Goal: Check status: Check status

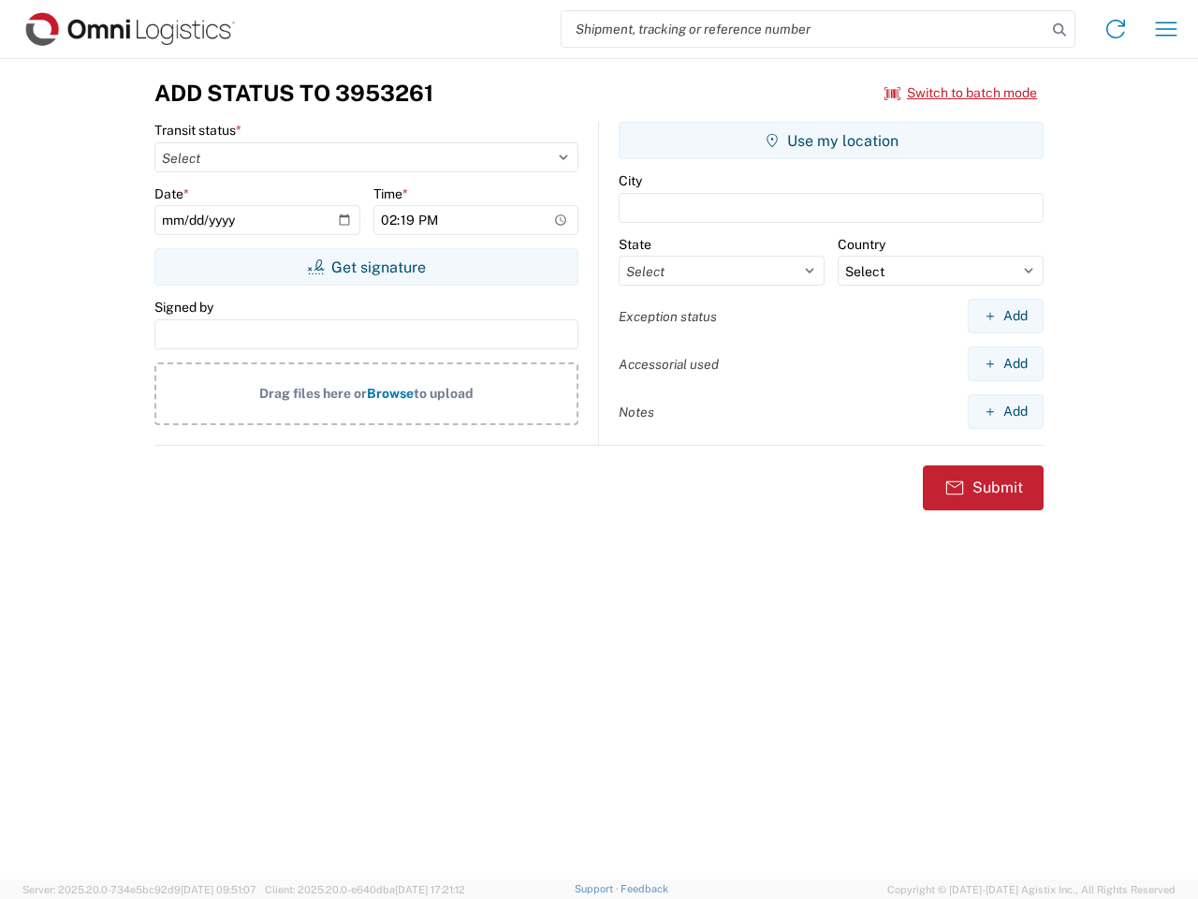
click at [804, 29] on input "search" at bounding box center [804, 29] width 485 height 36
click at [1060, 30] on icon at bounding box center [1060, 30] width 26 height 26
click at [1116, 29] on icon at bounding box center [1116, 29] width 30 height 30
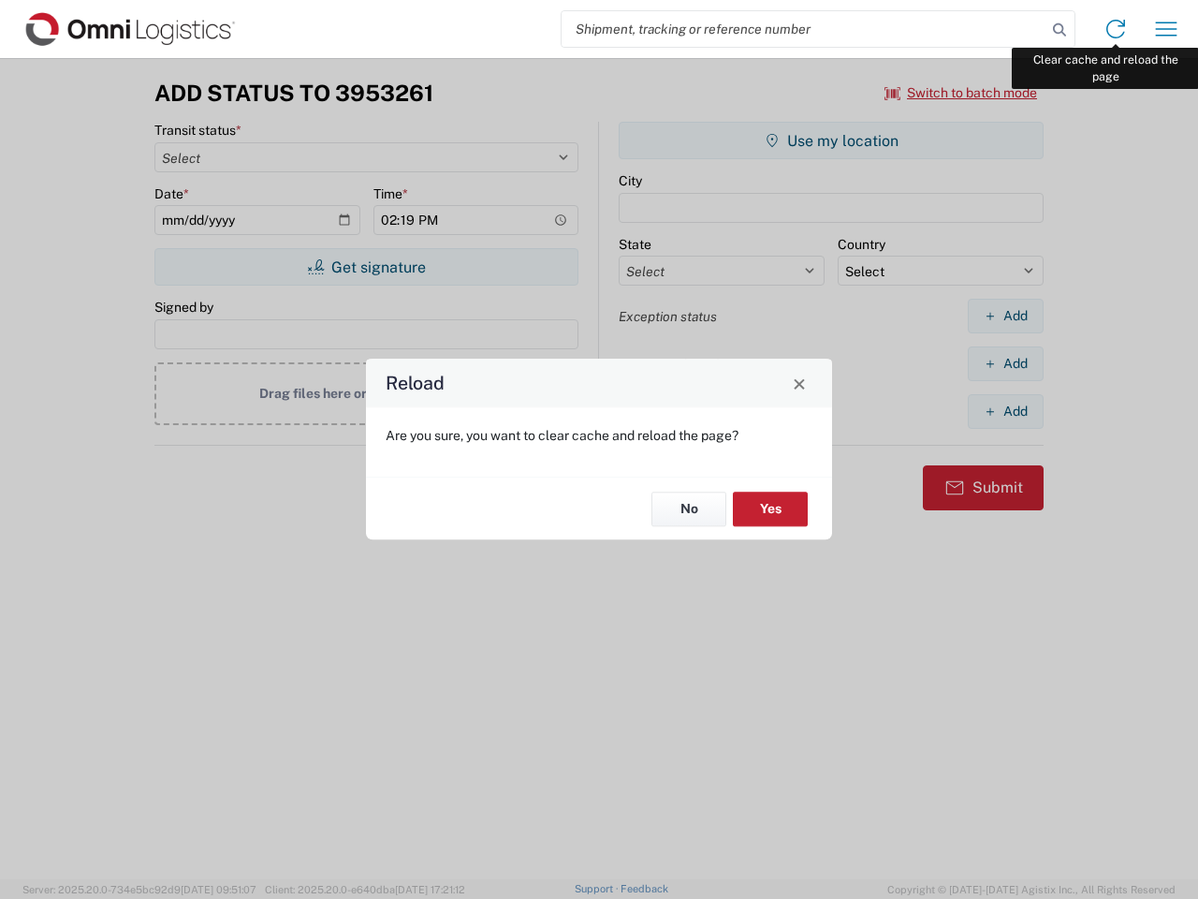
click at [1166, 29] on div "Reload Are you sure, you want to clear cache and reload the page? No Yes" at bounding box center [599, 449] width 1198 height 899
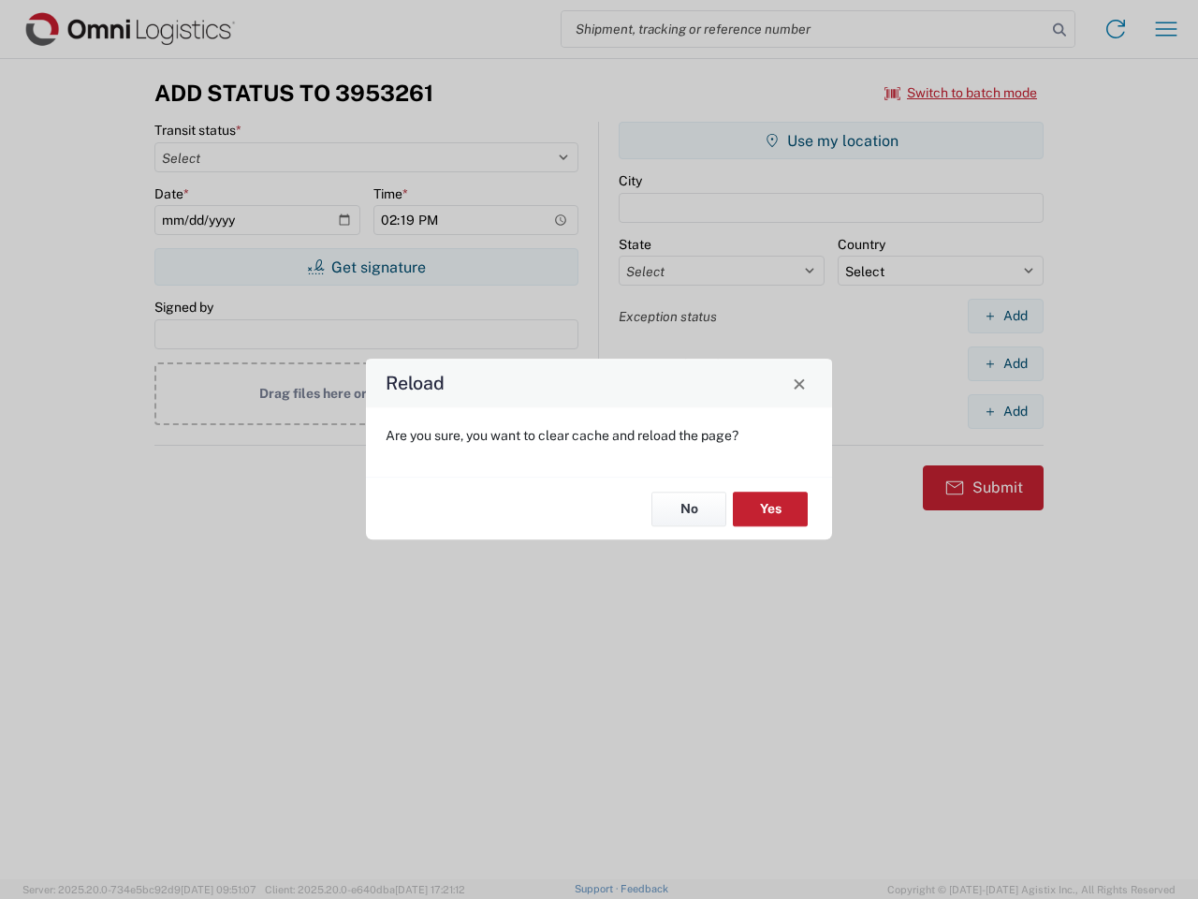
click at [961, 93] on div "Reload Are you sure, you want to clear cache and reload the page? No Yes" at bounding box center [599, 449] width 1198 height 899
click at [366, 267] on div "Reload Are you sure, you want to clear cache and reload the page? No Yes" at bounding box center [599, 449] width 1198 height 899
click at [831, 140] on div "Reload Are you sure, you want to clear cache and reload the page? No Yes" at bounding box center [599, 449] width 1198 height 899
click at [1005, 315] on div "Reload Are you sure, you want to clear cache and reload the page? No Yes" at bounding box center [599, 449] width 1198 height 899
click at [1005, 363] on div "Reload Are you sure, you want to clear cache and reload the page? No Yes" at bounding box center [599, 449] width 1198 height 899
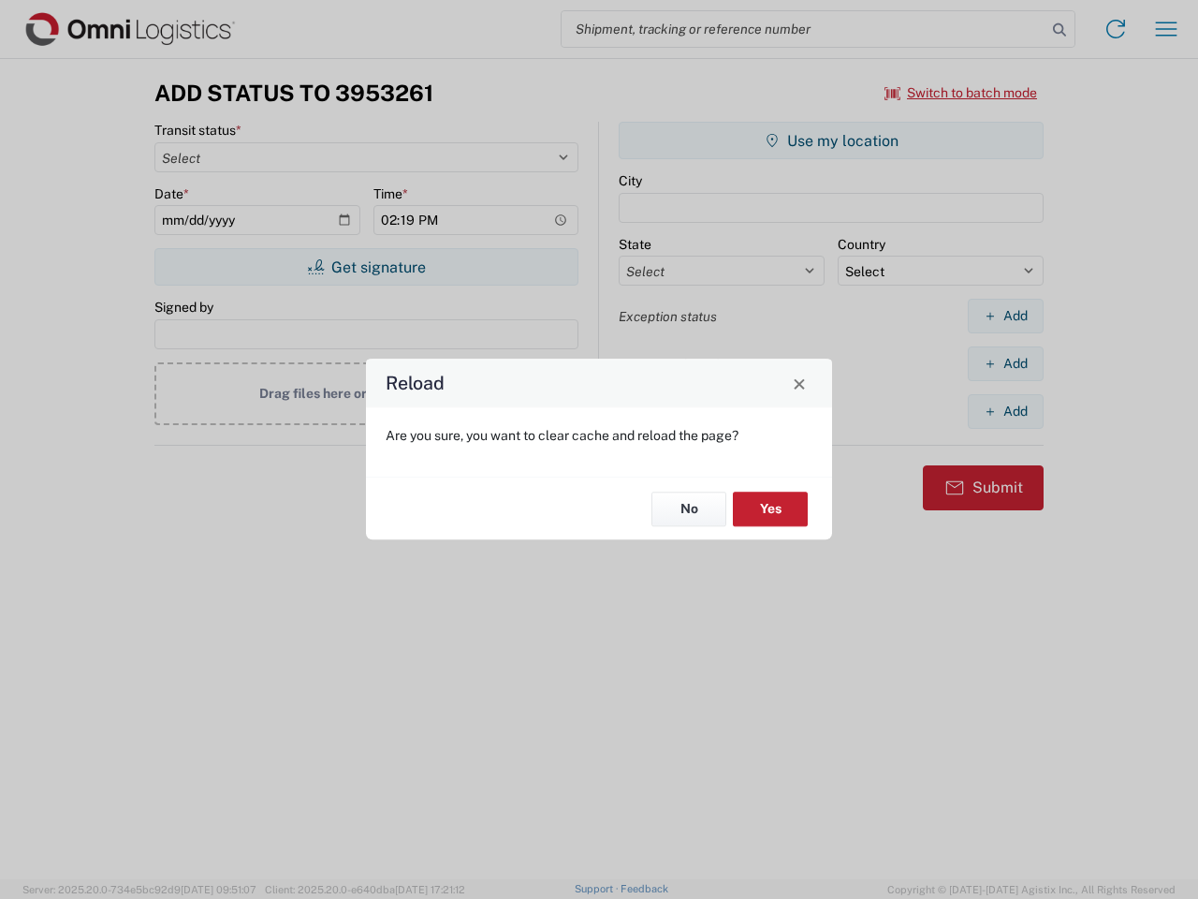
click at [1005, 411] on div "Reload Are you sure, you want to clear cache and reload the page? No Yes" at bounding box center [599, 449] width 1198 height 899
